Goal: Information Seeking & Learning: Learn about a topic

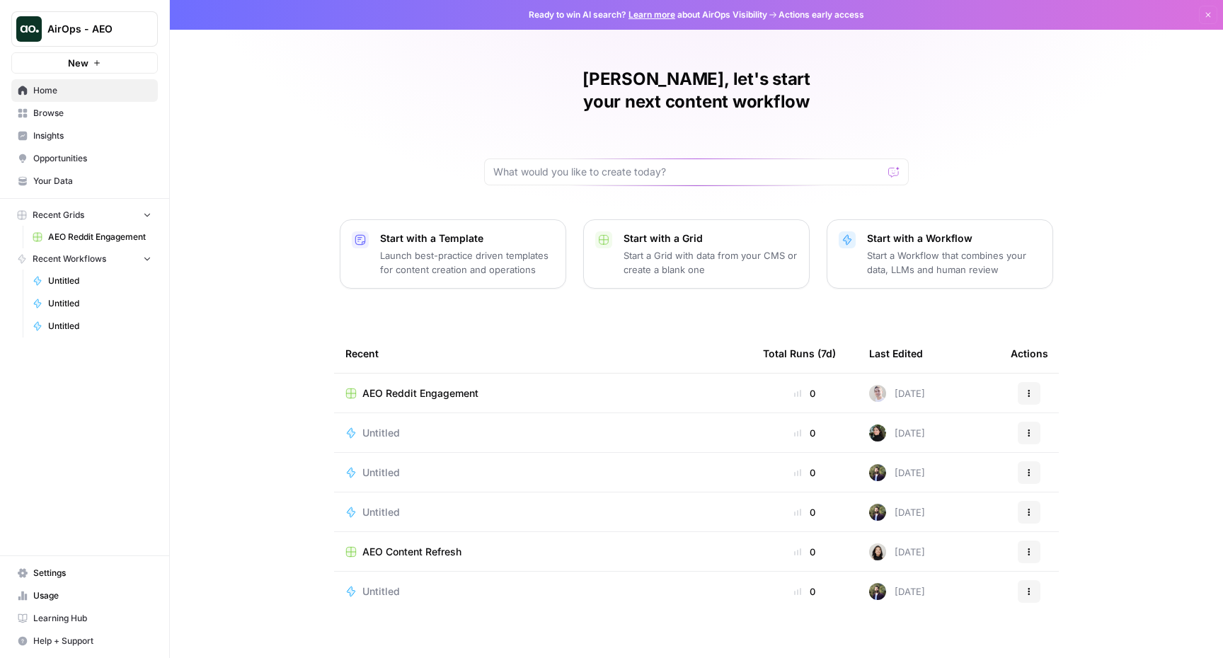
click at [71, 131] on span "Insights" at bounding box center [92, 136] width 118 height 13
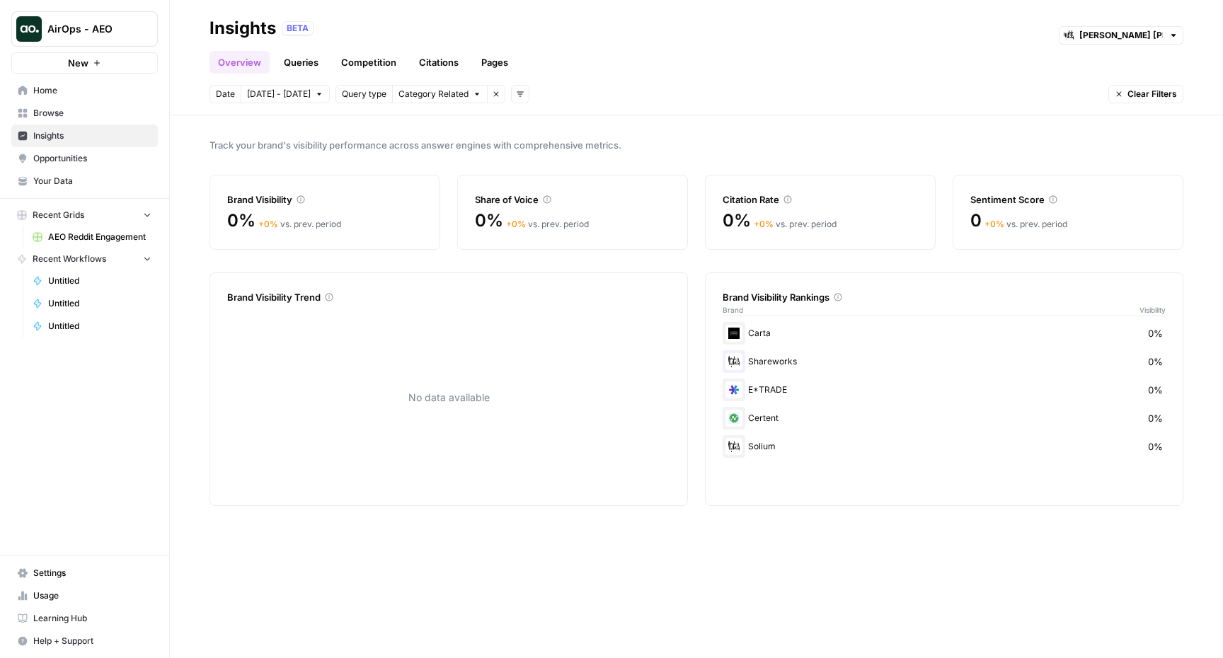
click at [439, 60] on link "Citations" at bounding box center [439, 62] width 57 height 23
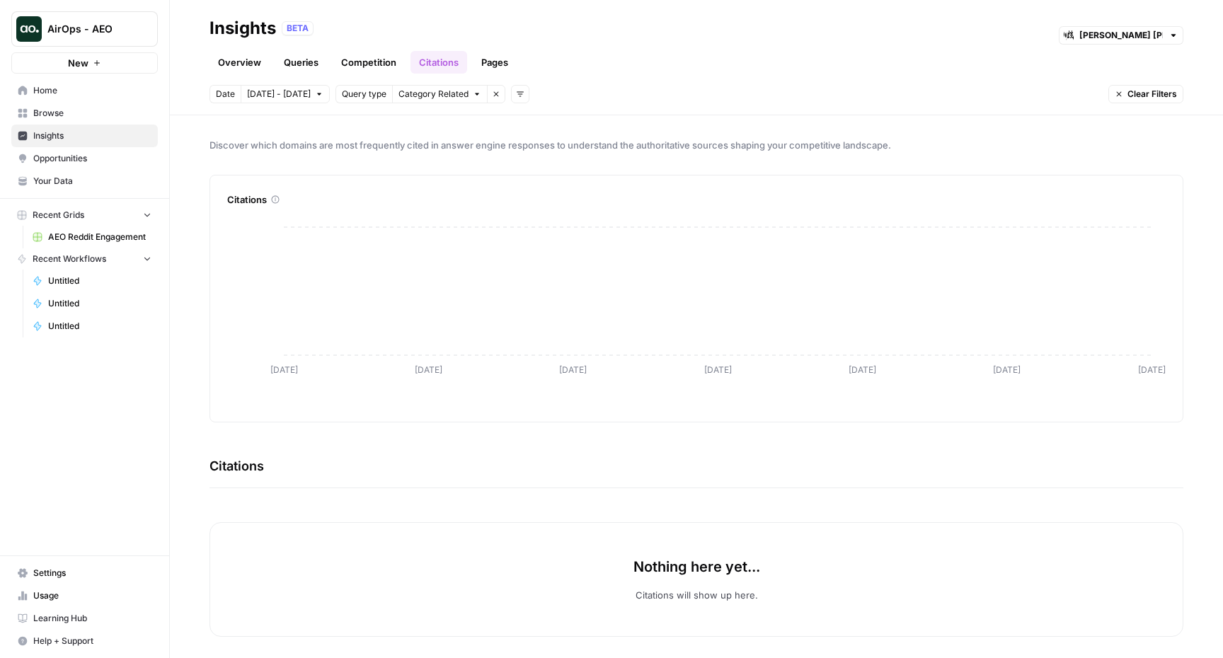
click at [304, 91] on button "[DATE] - [DATE]" at bounding box center [285, 94] width 89 height 18
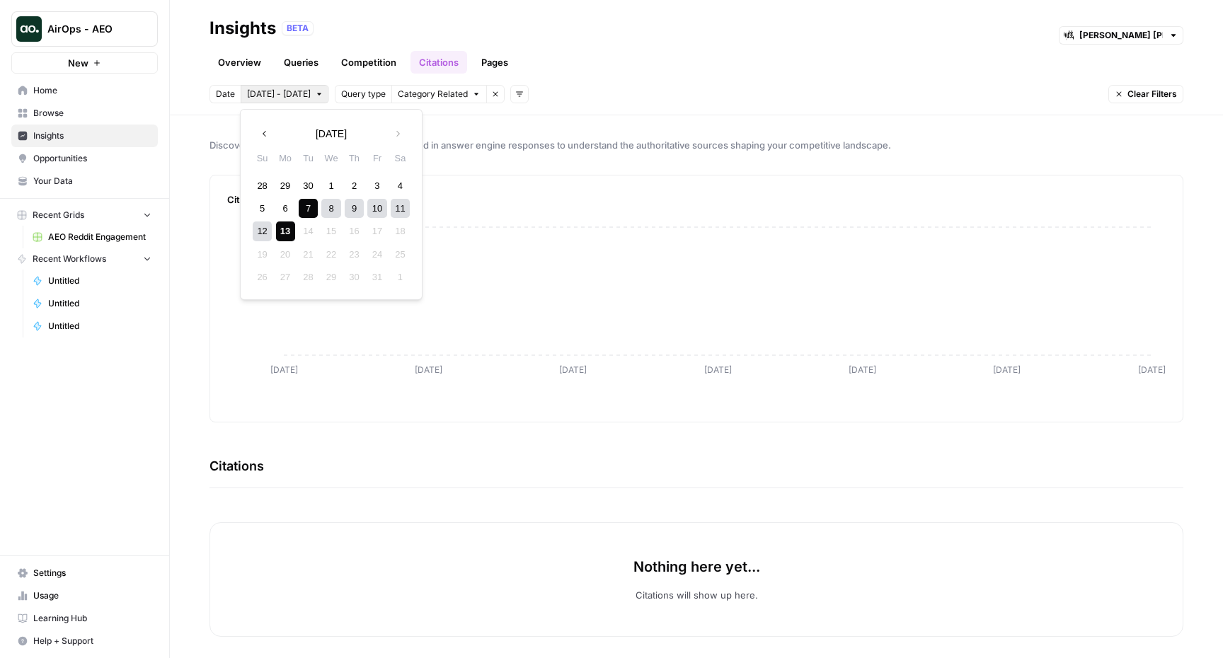
click at [629, 86] on div "Date Oct 7 - Oct 13 Query type Category Related Remove filter Add filters Clear…" at bounding box center [697, 94] width 974 height 18
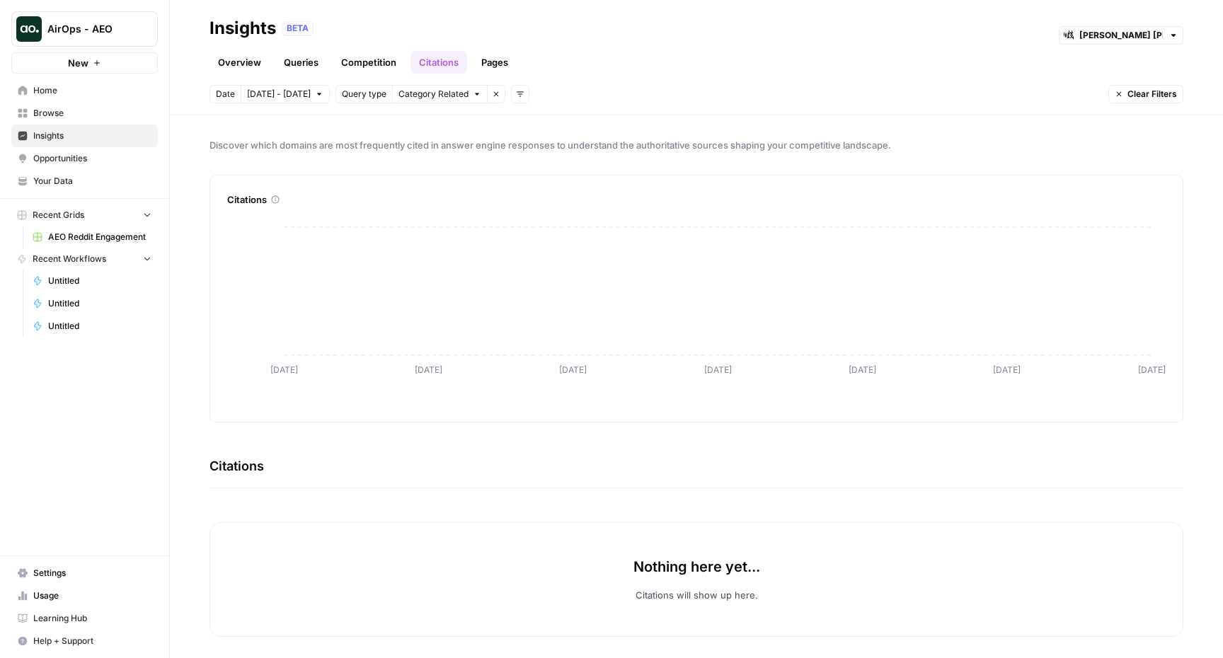
click at [445, 94] on span "Category Related" at bounding box center [434, 94] width 70 height 13
click at [564, 84] on header "Insights BETA Morgan Stanley at Work Overview Queries Competition Citations Pag…" at bounding box center [696, 57] width 1053 height 115
click at [452, 88] on span "Category Related" at bounding box center [434, 94] width 70 height 13
click at [592, 72] on div "Overview Queries Competition Citations Pages" at bounding box center [697, 57] width 974 height 34
click at [122, 30] on span "AirOps - AEO" at bounding box center [90, 29] width 86 height 14
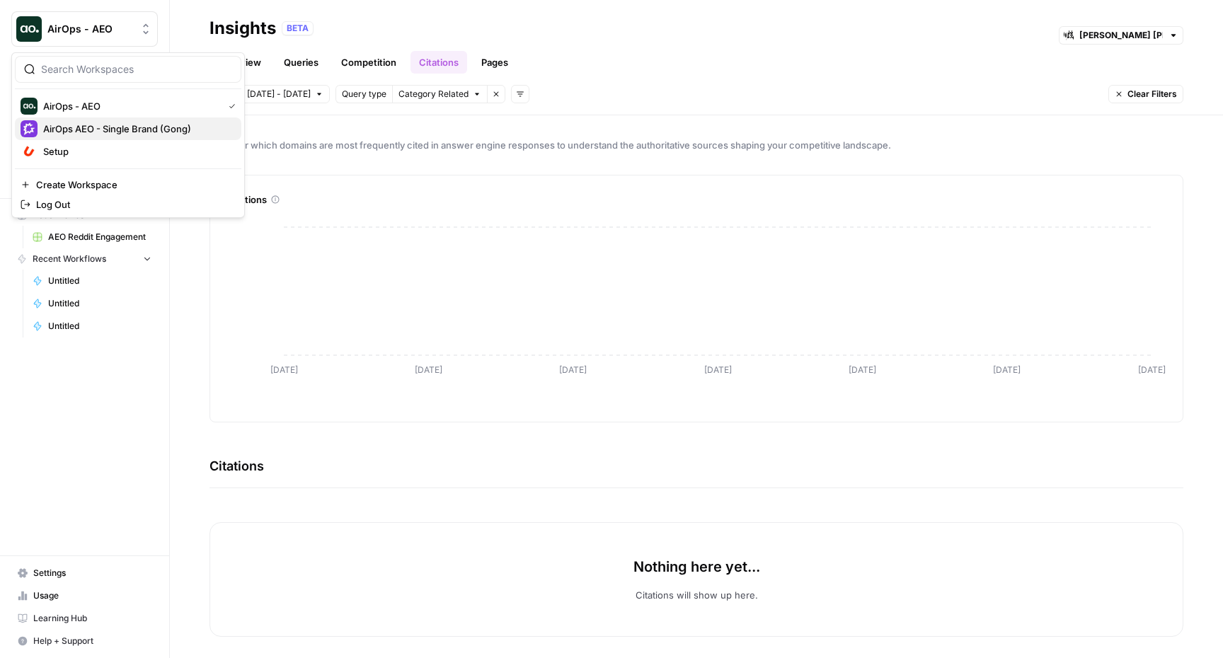
click at [139, 129] on span "AirOps AEO - Single Brand (Gong)" at bounding box center [136, 129] width 187 height 14
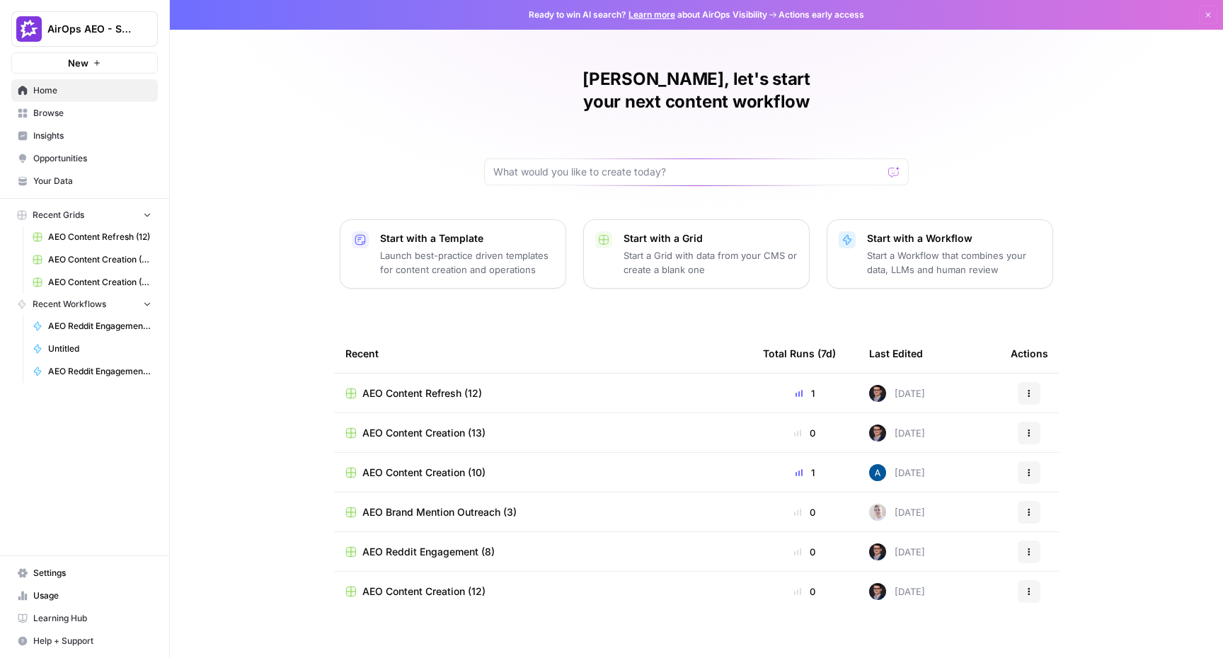
click at [73, 132] on span "Insights" at bounding box center [92, 136] width 118 height 13
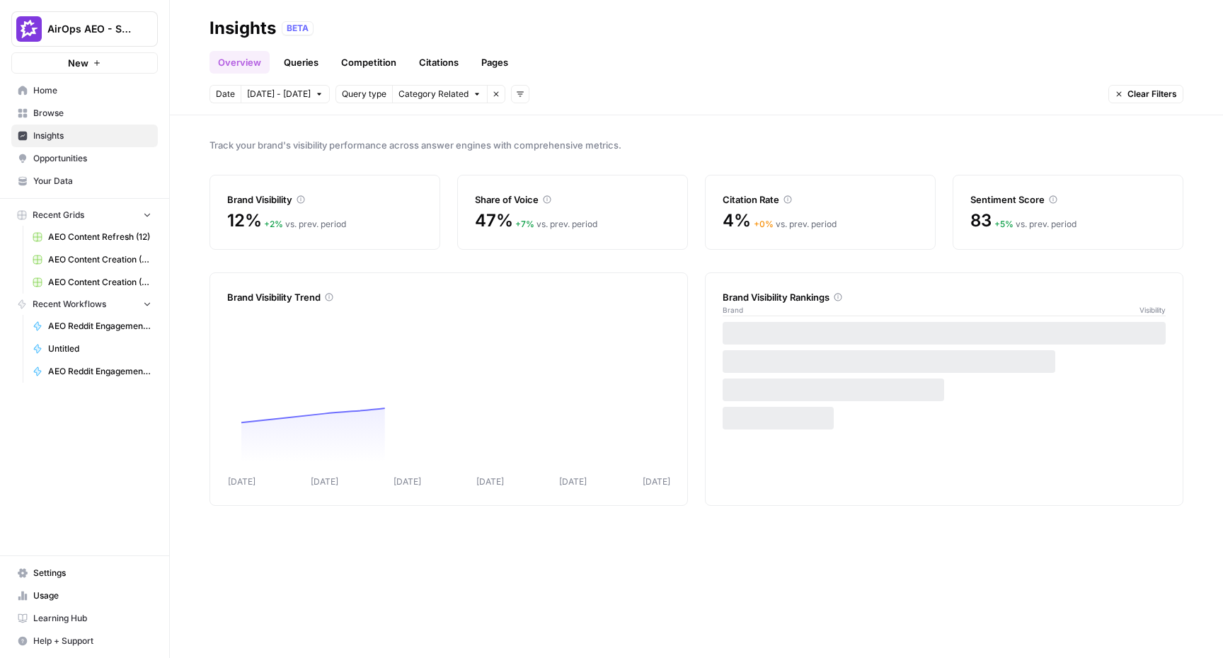
click at [428, 63] on link "Citations" at bounding box center [439, 62] width 57 height 23
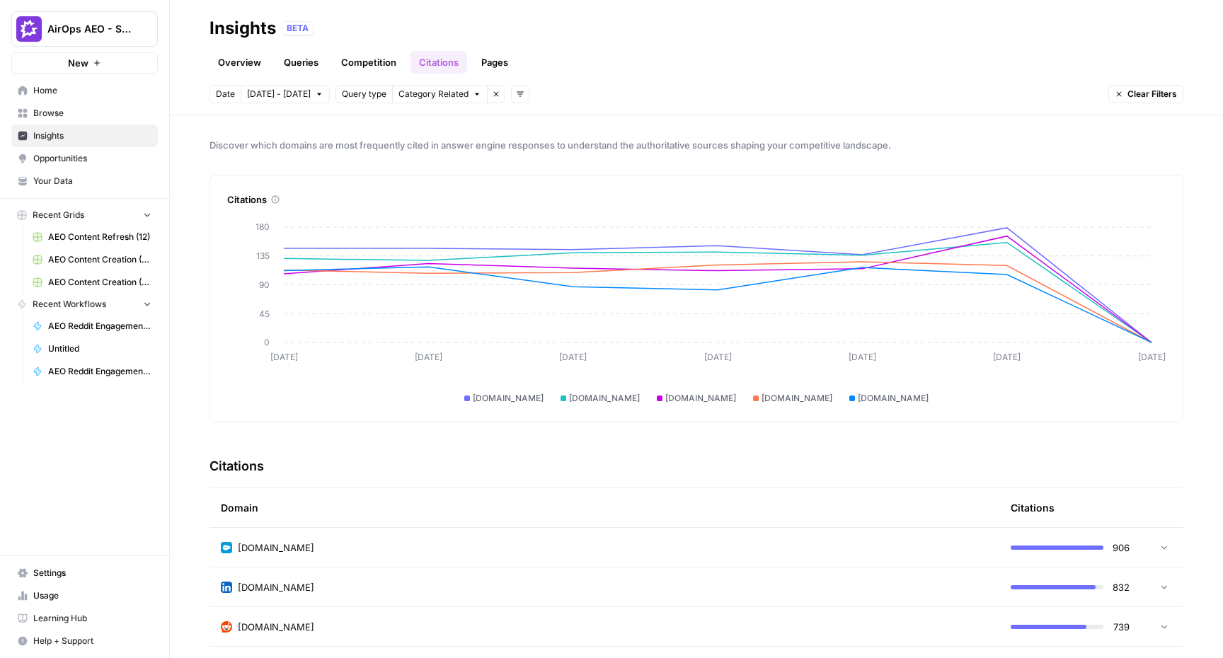
click at [1132, 93] on span "Clear Filters" at bounding box center [1153, 94] width 50 height 13
click at [789, 50] on div "Overview Queries Competition Citations Pages" at bounding box center [697, 57] width 974 height 34
click at [1137, 103] on button "Clear Filters" at bounding box center [1146, 94] width 75 height 18
click at [619, 536] on td "[DOMAIN_NAME]" at bounding box center [605, 547] width 790 height 39
click at [422, 98] on span "Category Related" at bounding box center [434, 94] width 70 height 13
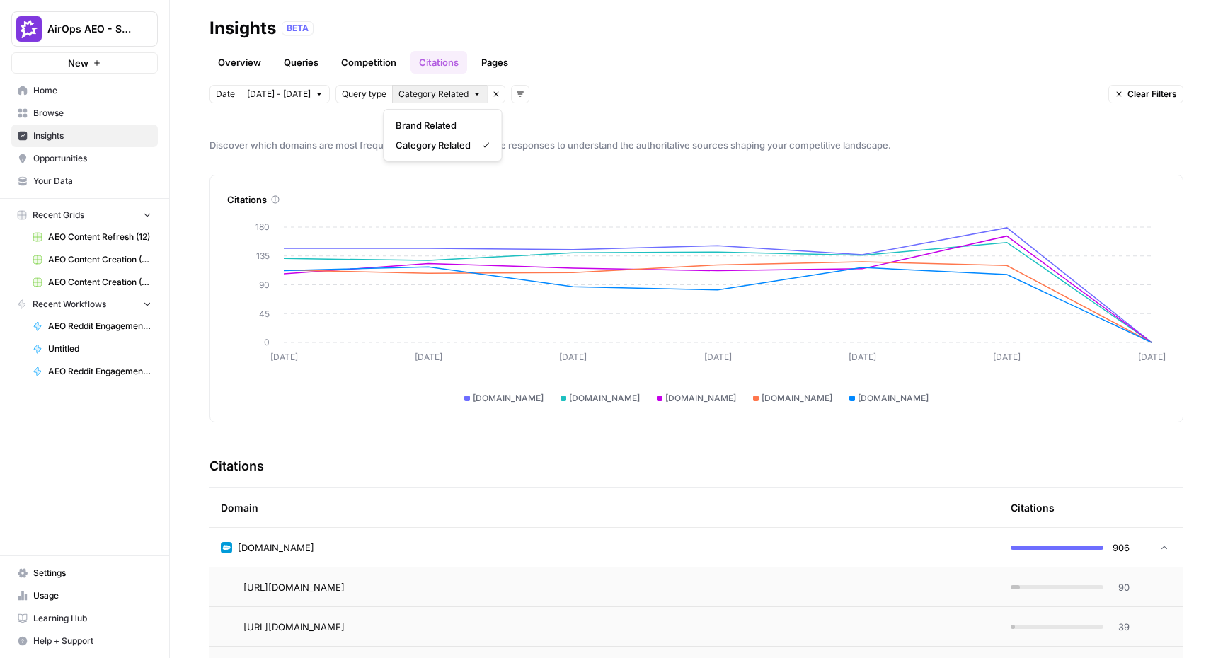
click at [286, 90] on body "AirOps AEO - Single Brand (Gong) New Home Browse Insights Opportunities Your Da…" at bounding box center [611, 329] width 1223 height 658
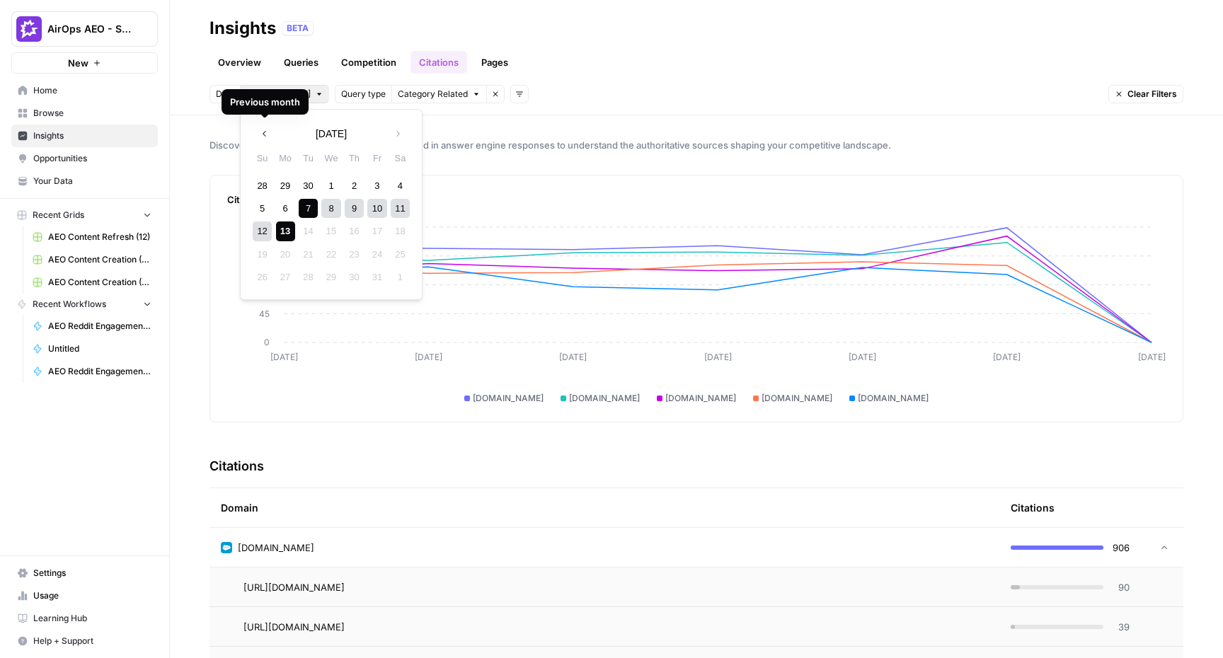
click at [275, 89] on div "Previous month" at bounding box center [265, 101] width 87 height 25
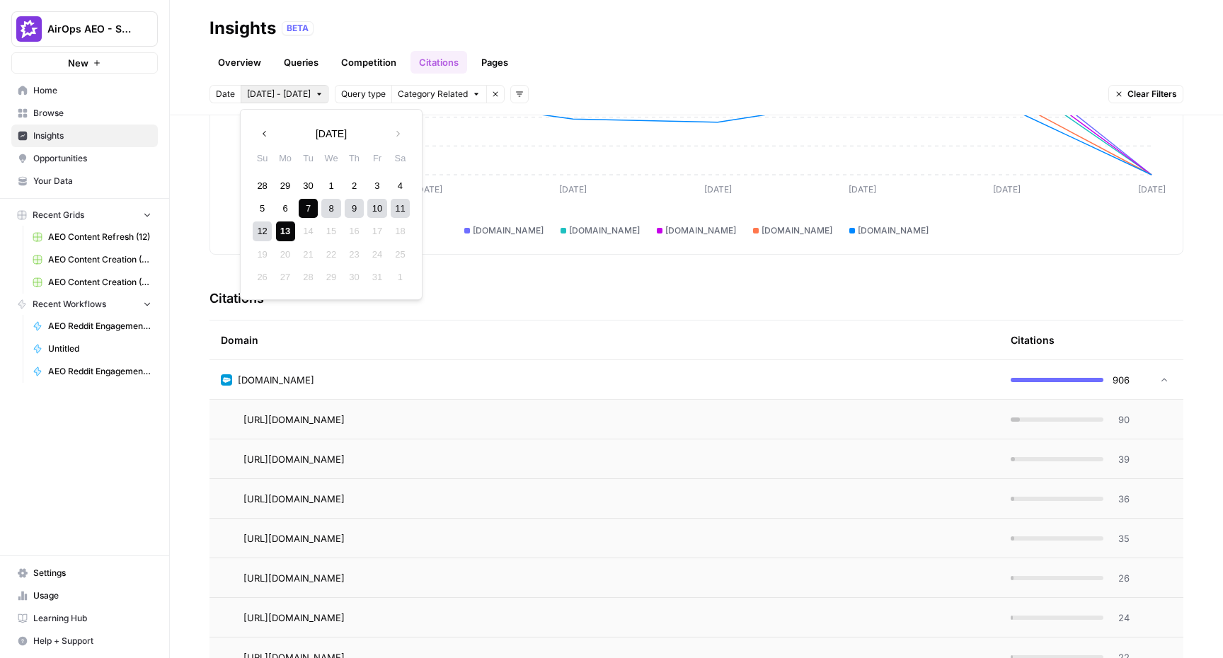
scroll to position [169, 0]
click at [568, 53] on div "Overview Queries Competition Citations Pages" at bounding box center [697, 57] width 974 height 34
click at [380, 52] on link "Competition" at bounding box center [369, 62] width 72 height 23
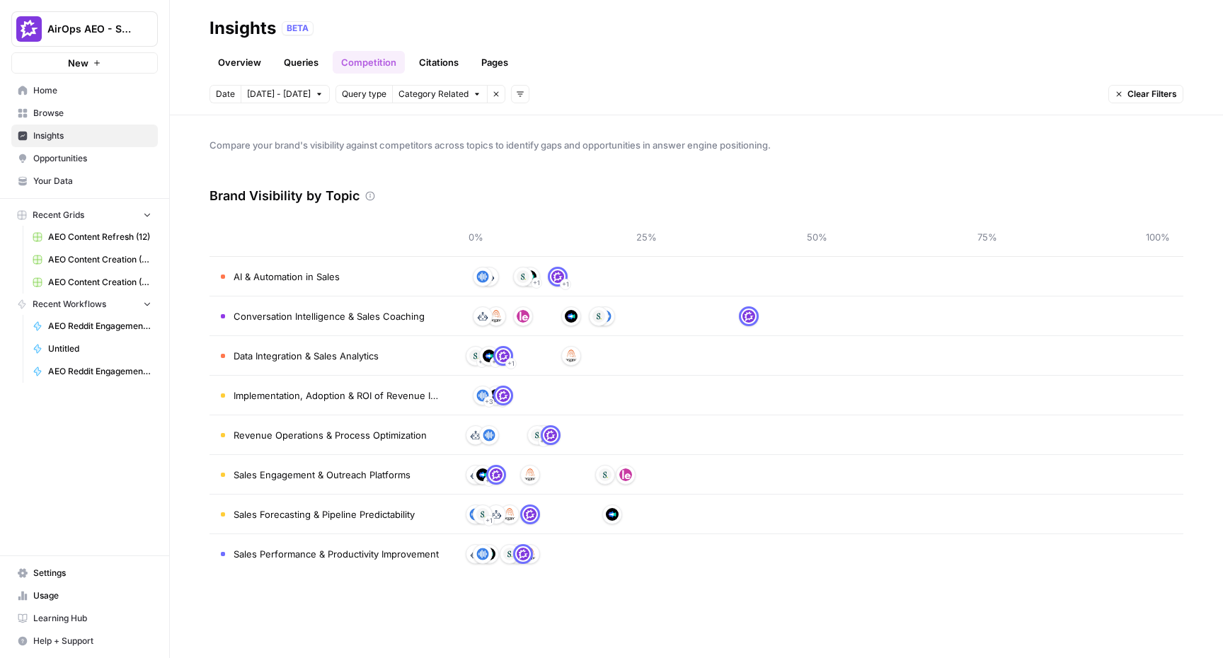
click at [302, 95] on button "[DATE] - [DATE]" at bounding box center [285, 94] width 89 height 18
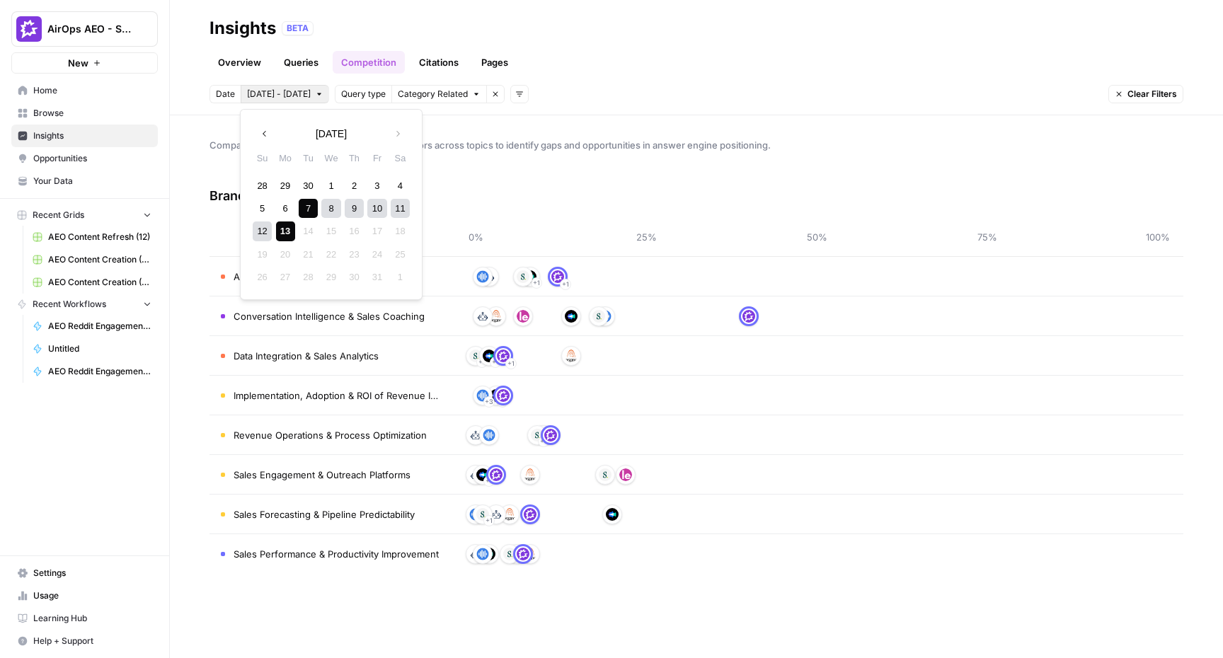
click at [687, 69] on div "Overview Queries Competition Citations Pages" at bounding box center [697, 57] width 974 height 34
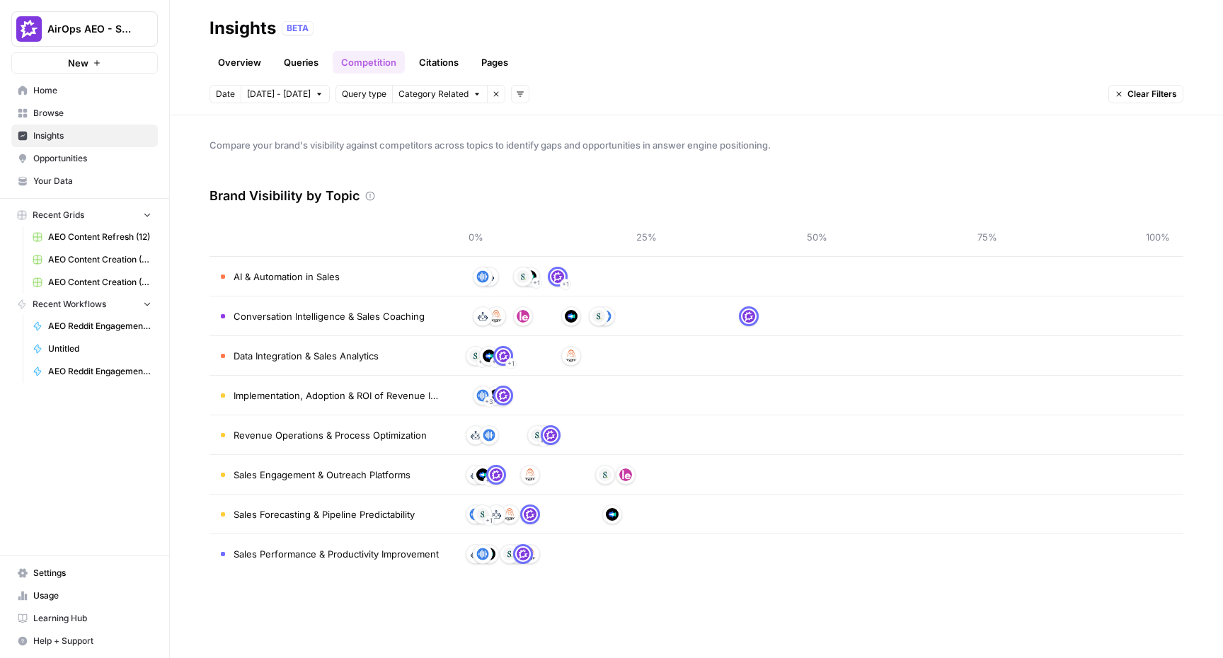
click at [312, 60] on link "Queries" at bounding box center [301, 62] width 52 height 23
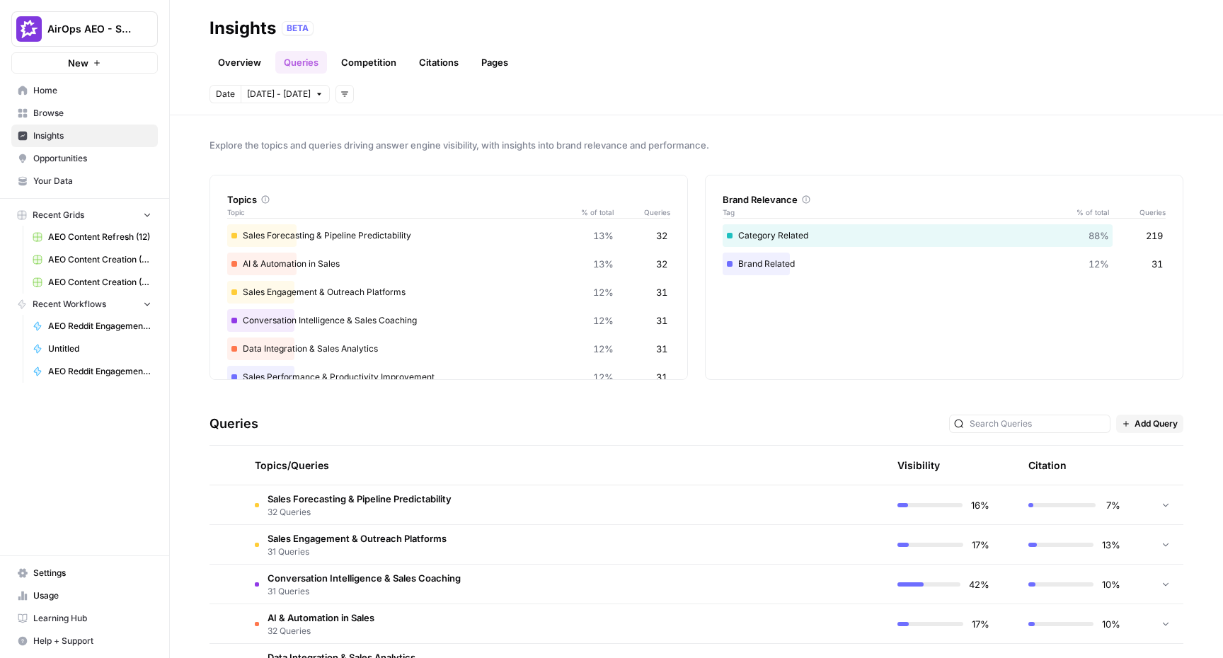
click at [244, 65] on link "Overview" at bounding box center [240, 62] width 60 height 23
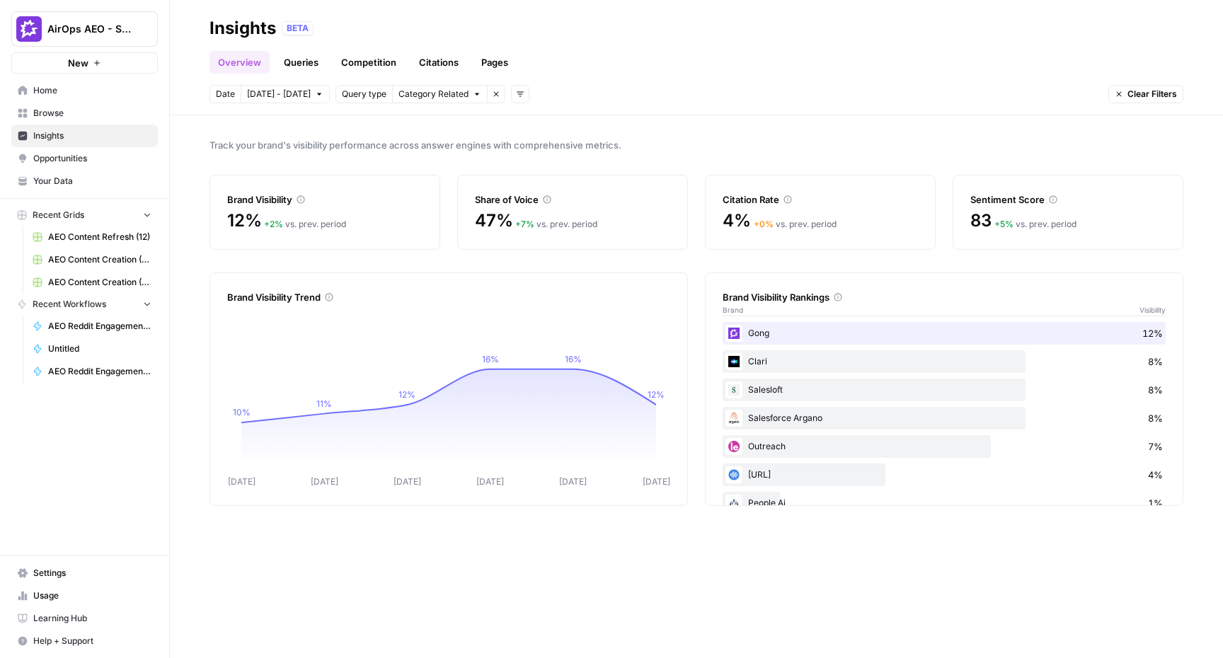
click at [443, 93] on span "Category Related" at bounding box center [434, 94] width 70 height 13
click at [516, 94] on icon "button" at bounding box center [520, 94] width 8 height 8
click at [535, 127] on span "Topic" at bounding box center [532, 125] width 37 height 14
click at [558, 88] on span "Select topics" at bounding box center [577, 94] width 52 height 13
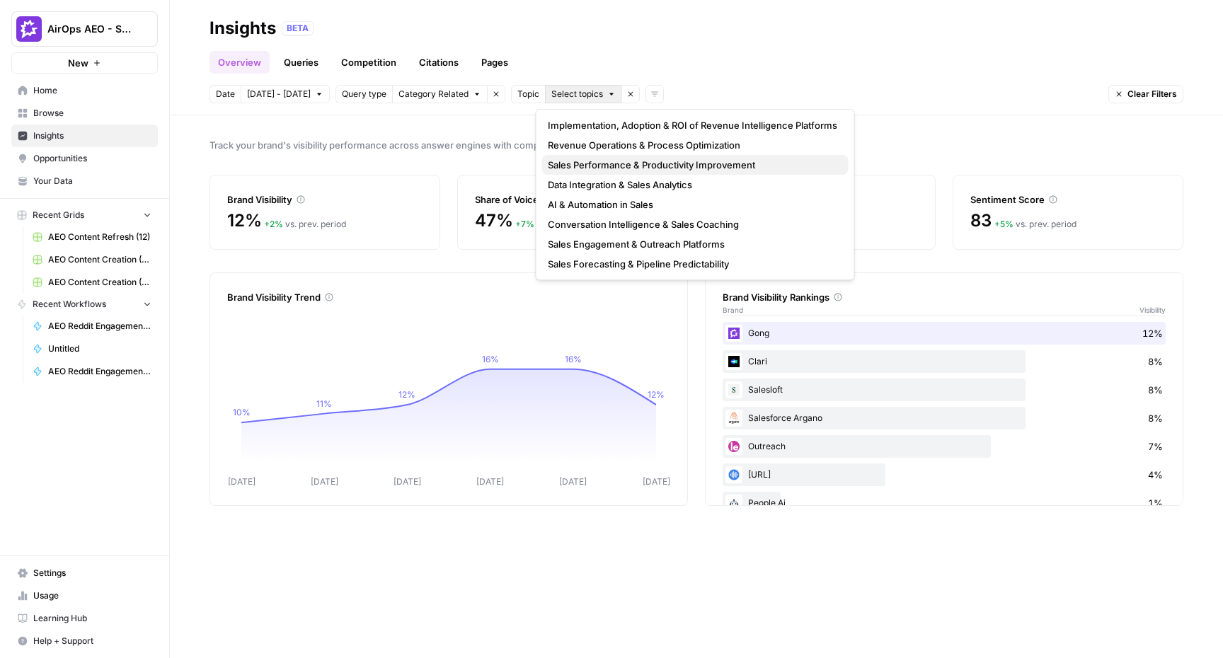
click at [605, 173] on button "Sales Performance & Productivity Improvement" at bounding box center [695, 165] width 307 height 20
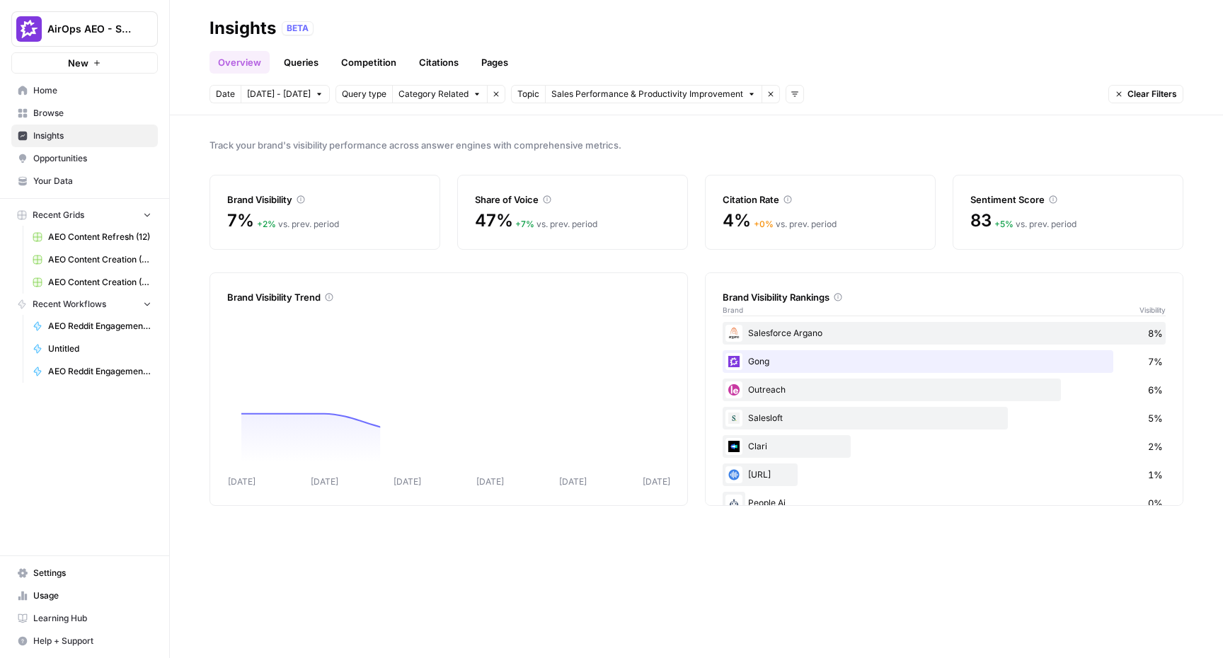
click at [603, 91] on span "Sales Performance & Productivity Improvement" at bounding box center [647, 94] width 192 height 13
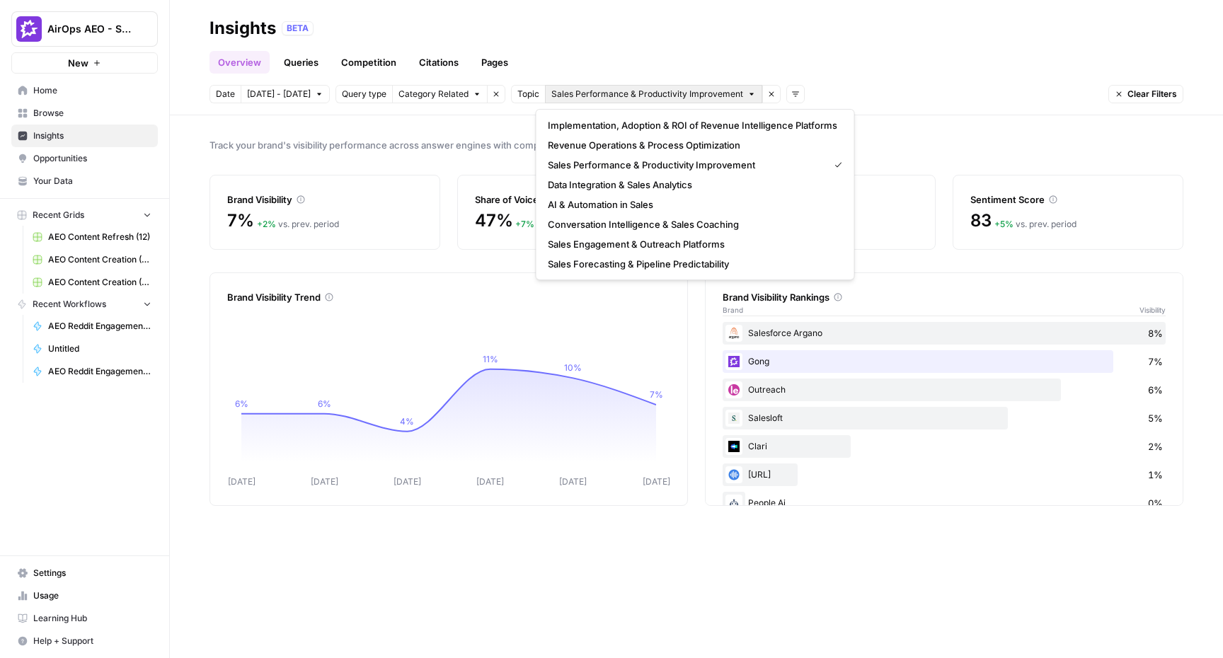
click at [688, 89] on span "Sales Performance & Productivity Improvement" at bounding box center [647, 94] width 192 height 13
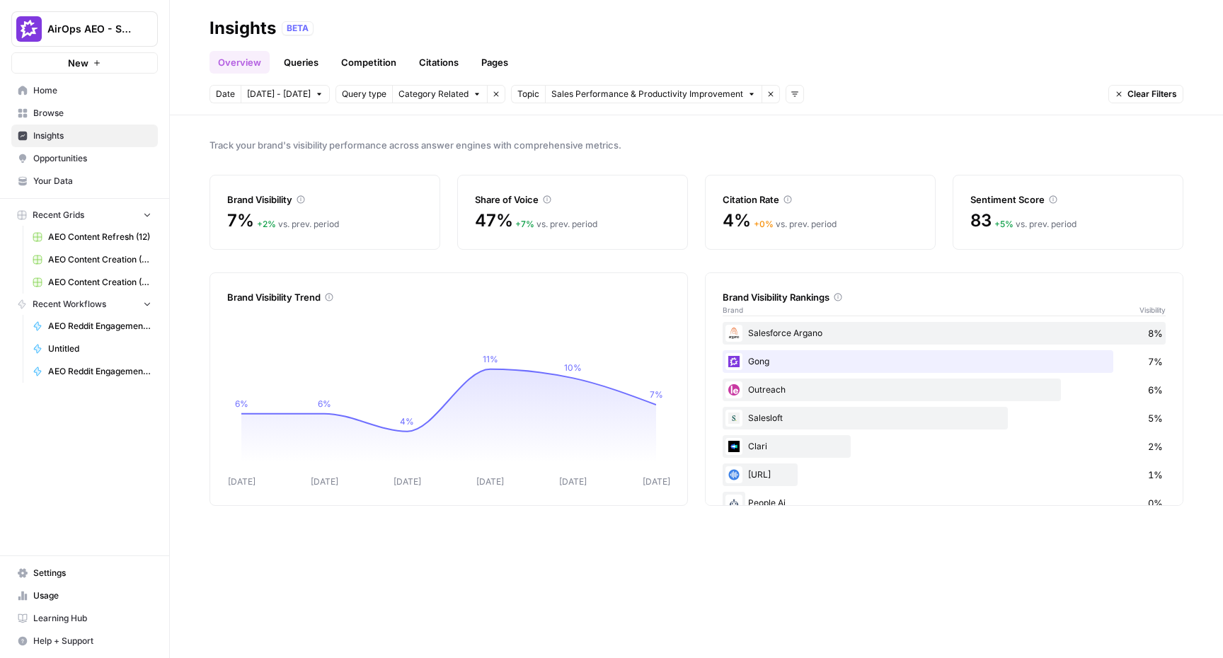
click at [646, 99] on span "Sales Performance & Productivity Improvement" at bounding box center [647, 94] width 192 height 13
click at [511, 92] on div "Topic" at bounding box center [528, 94] width 35 height 18
click at [763, 93] on button "Remove filter" at bounding box center [771, 94] width 18 height 18
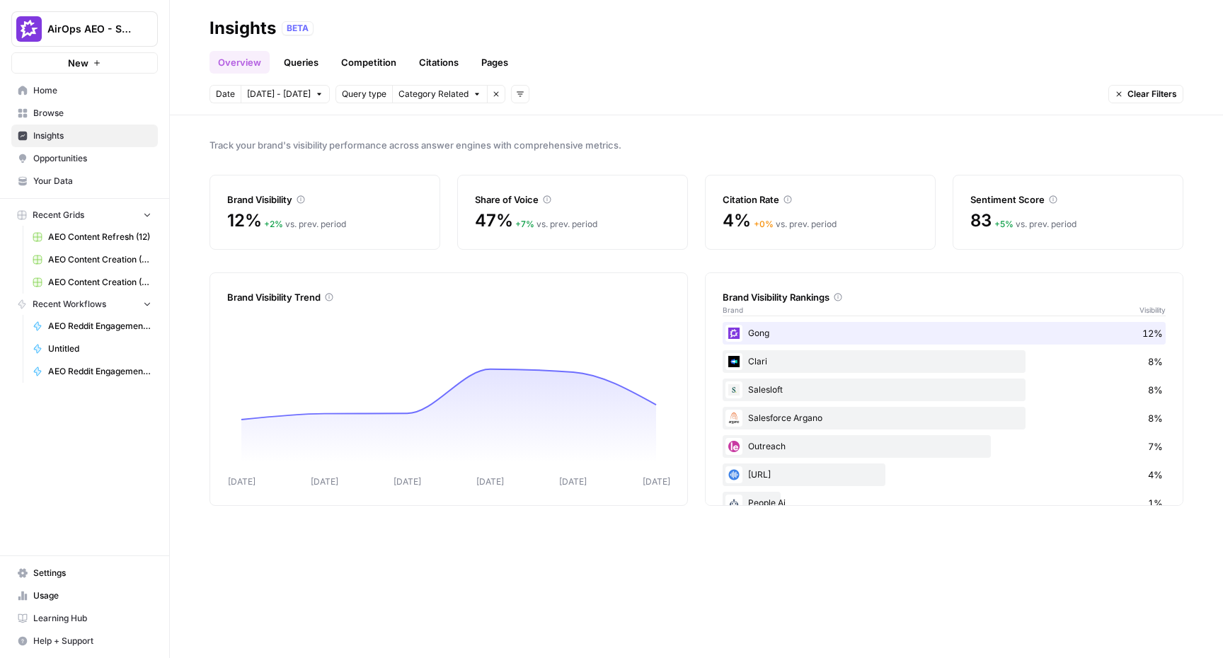
click at [524, 94] on span "Add filters" at bounding box center [524, 94] width 1 height 1
click at [532, 144] on span "Platform" at bounding box center [532, 145] width 37 height 14
click at [586, 91] on span "Select platform" at bounding box center [595, 94] width 62 height 13
click at [597, 149] on span "ChatGPT" at bounding box center [610, 145] width 71 height 14
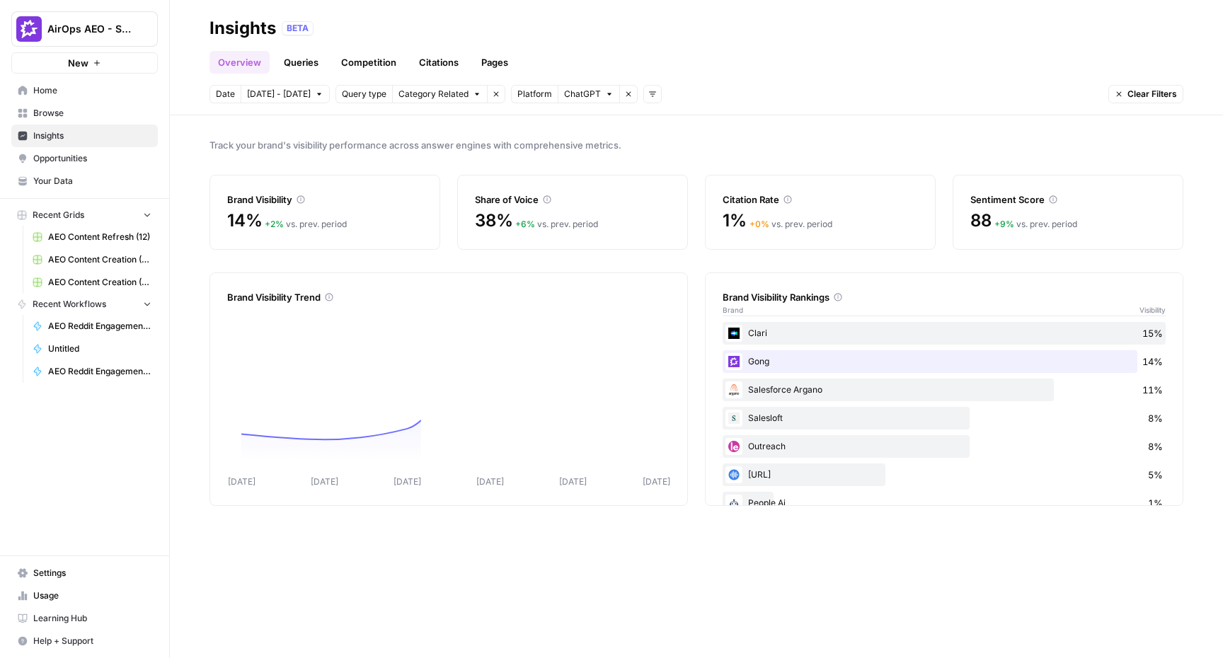
click at [585, 98] on span "ChatGPT" at bounding box center [582, 94] width 37 height 13
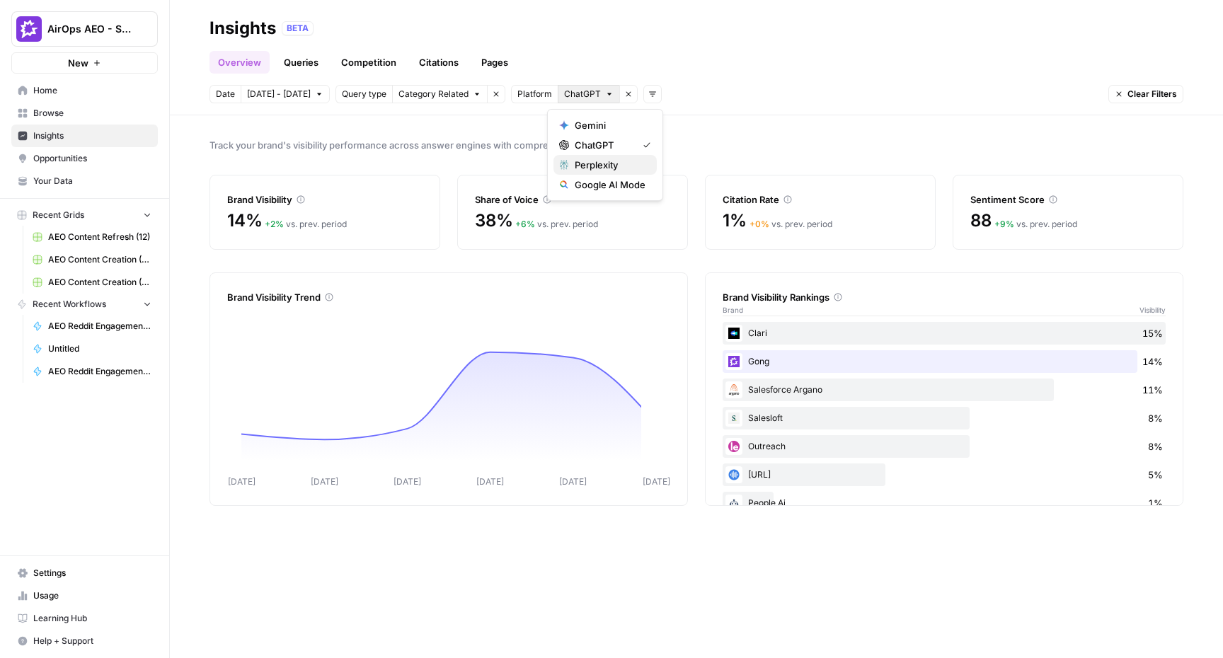
click at [595, 158] on span "Perplexity" at bounding box center [610, 165] width 71 height 14
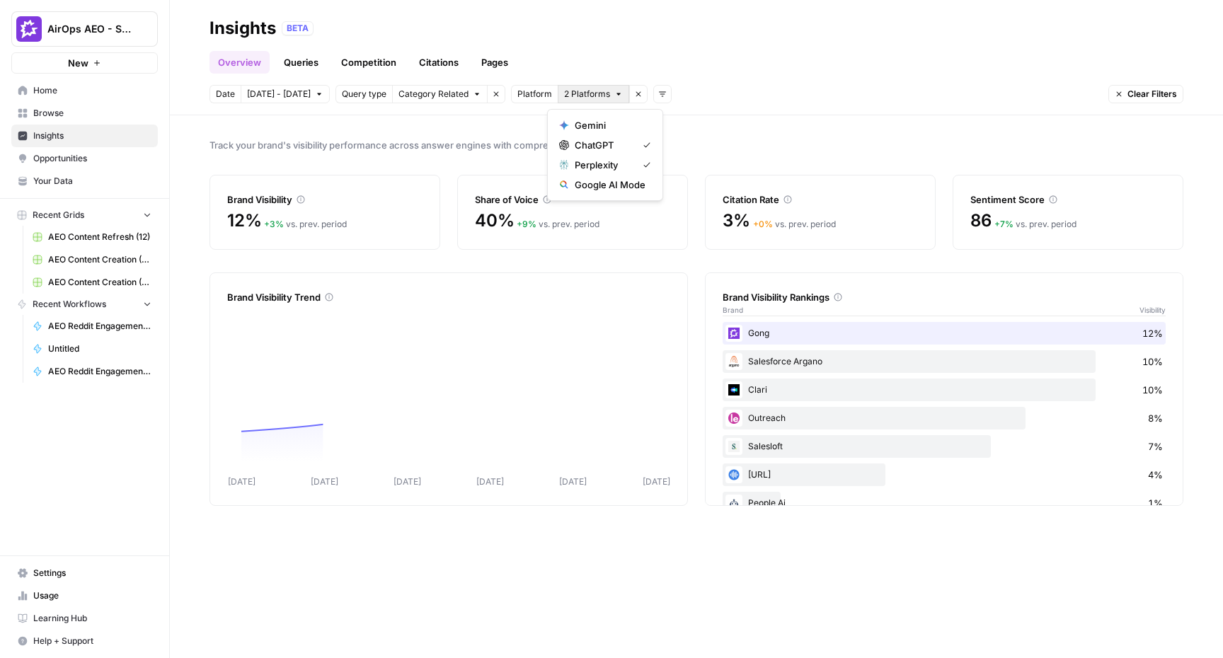
click at [591, 93] on span "2 Platforms" at bounding box center [587, 94] width 46 height 13
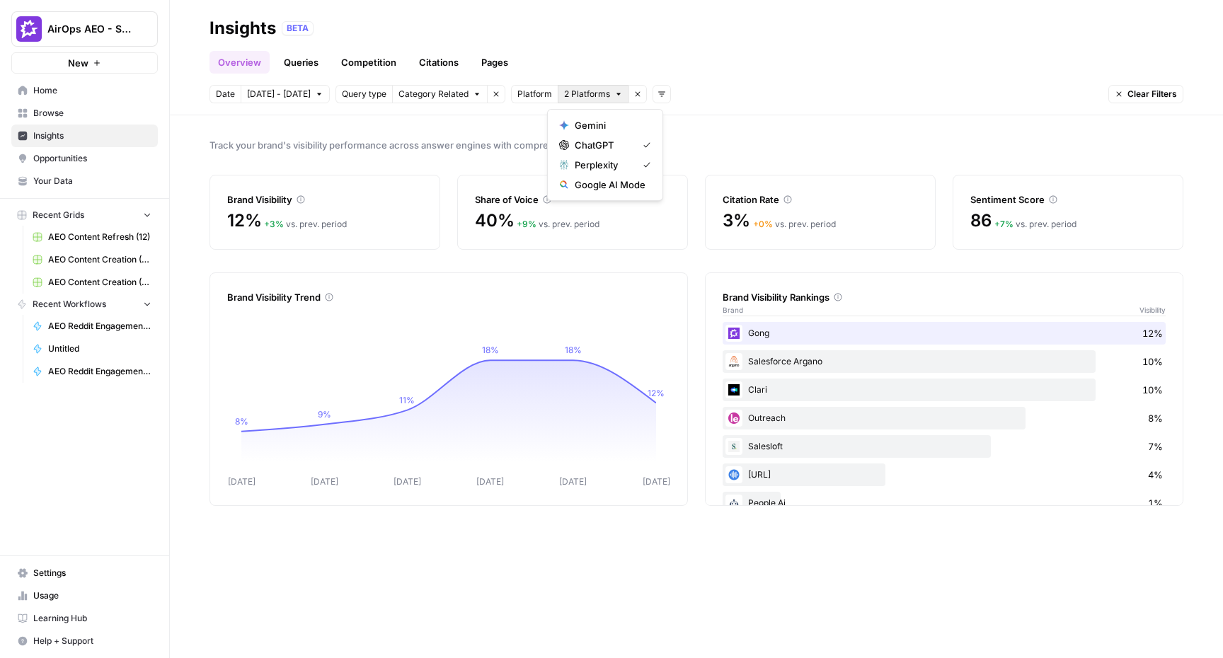
click at [634, 95] on icon "button" at bounding box center [638, 94] width 8 height 8
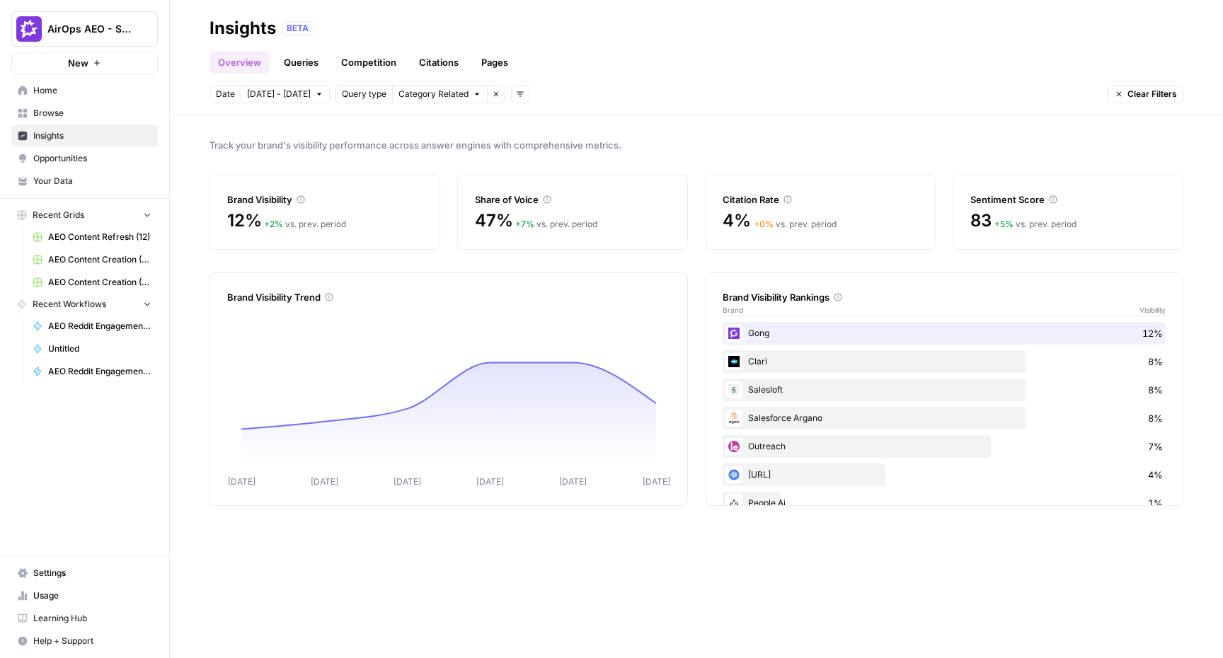
click at [581, 47] on div "Overview Queries Competition Citations Pages" at bounding box center [697, 57] width 974 height 34
click at [1141, 99] on span "Clear Filters" at bounding box center [1153, 94] width 50 height 13
click at [64, 179] on span "Your Data" at bounding box center [92, 181] width 118 height 13
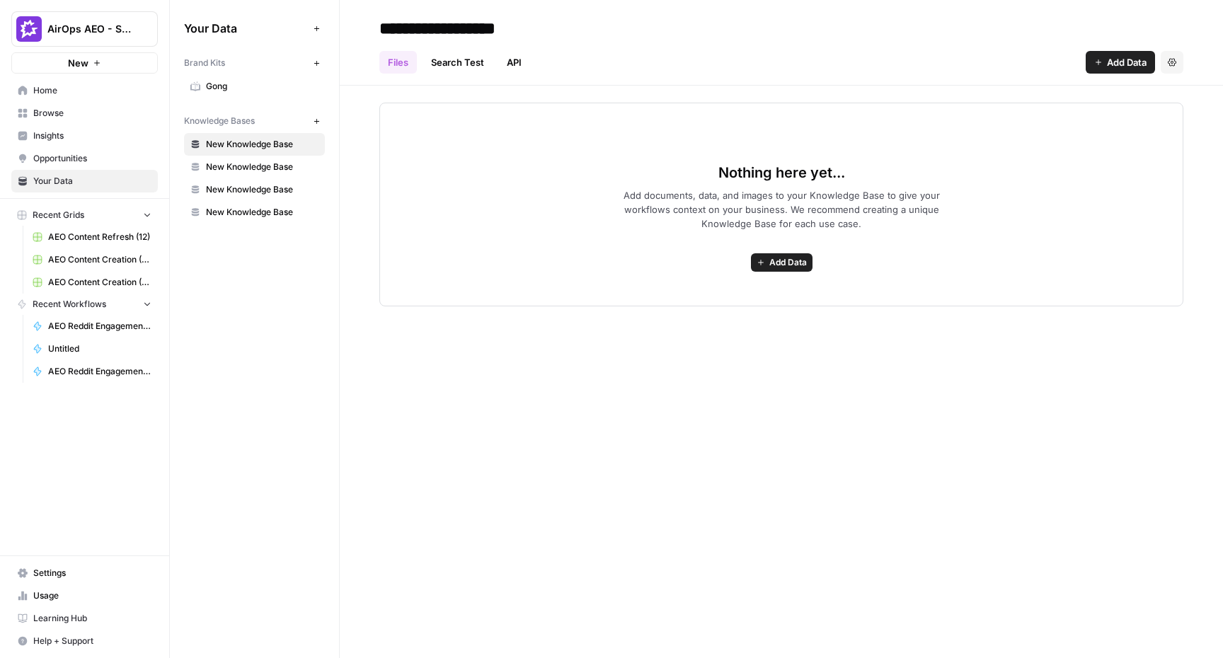
click at [259, 164] on span "New Knowledge Base" at bounding box center [262, 167] width 113 height 13
click at [255, 188] on span "New Knowledge Base" at bounding box center [262, 189] width 113 height 13
click at [257, 211] on span "New Knowledge Base" at bounding box center [262, 212] width 113 height 13
click at [76, 32] on span "AirOps AEO - Single Brand (Gong)" at bounding box center [90, 29] width 86 height 14
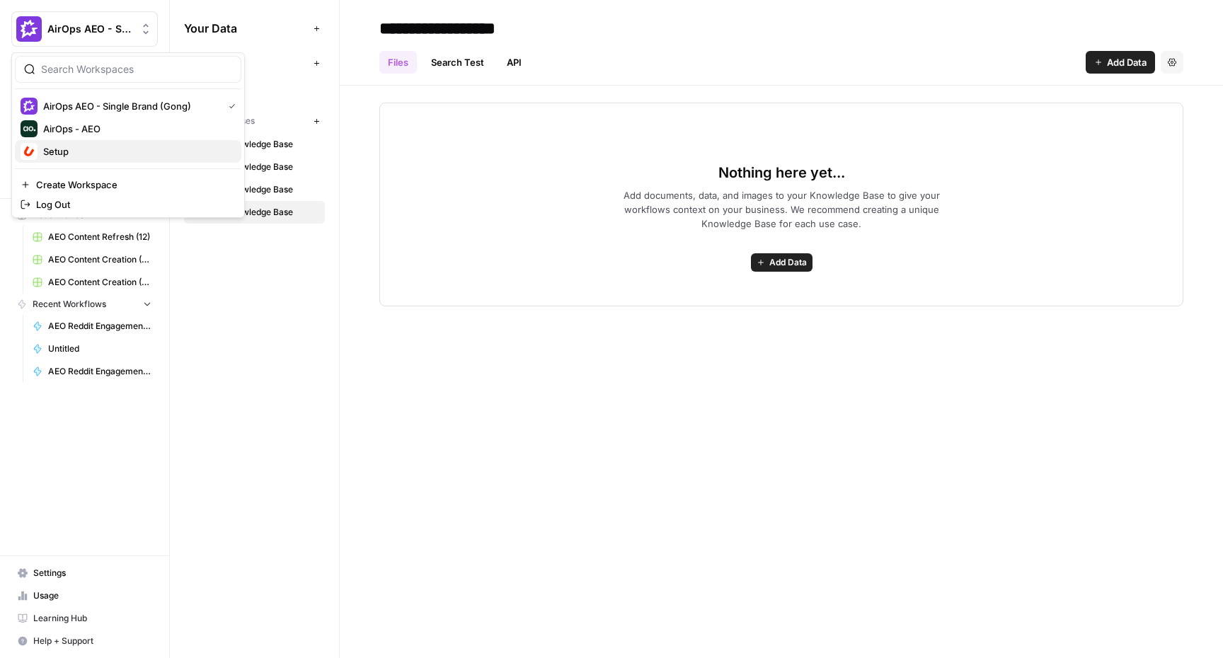
click at [59, 152] on span "Setup" at bounding box center [136, 151] width 187 height 14
